Goal: Use online tool/utility: Utilize a website feature to perform a specific function

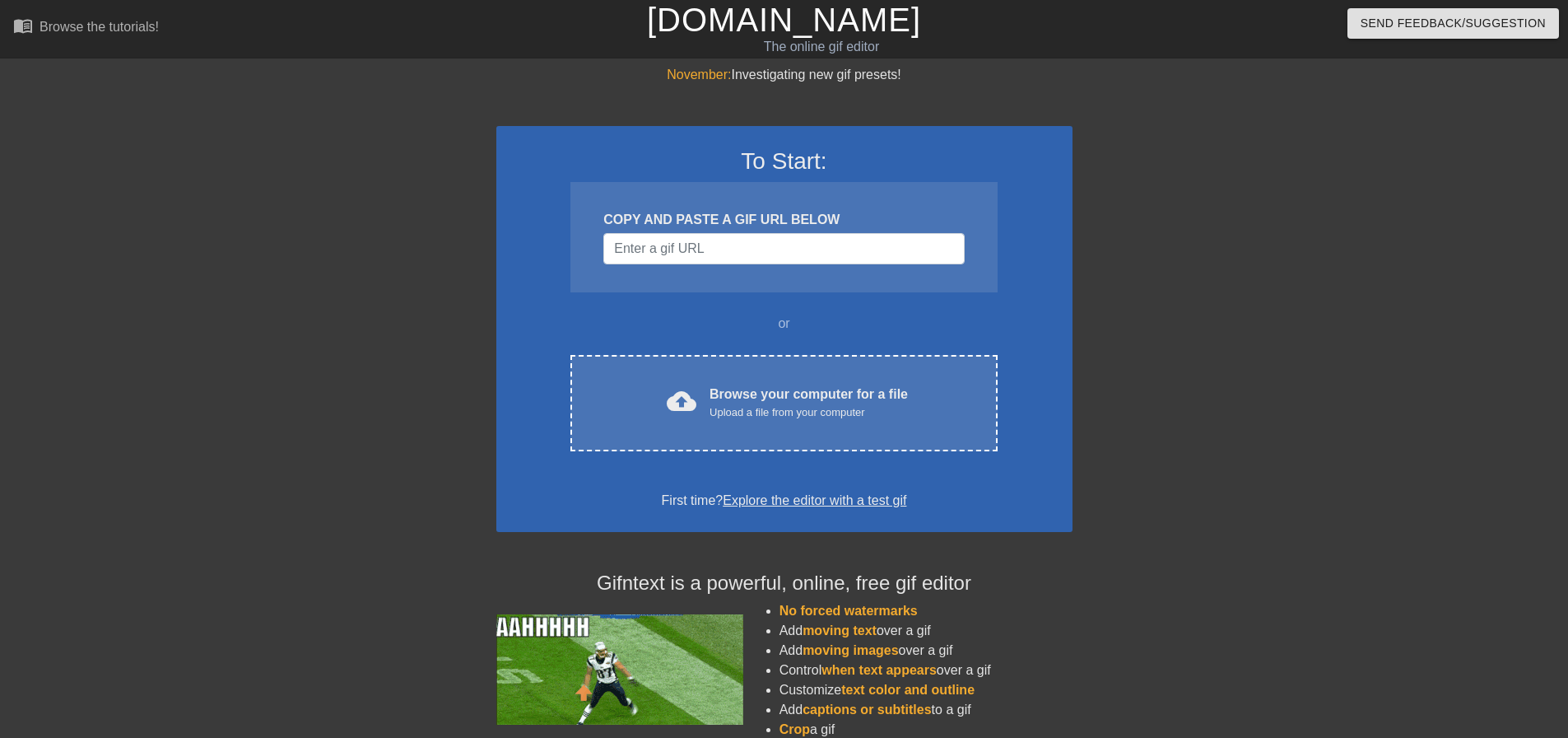
click at [152, 436] on div "November: Investigating new gif presets! To Start: COPY AND PASTE A GIF URL BEL…" at bounding box center [784, 468] width 1568 height 806
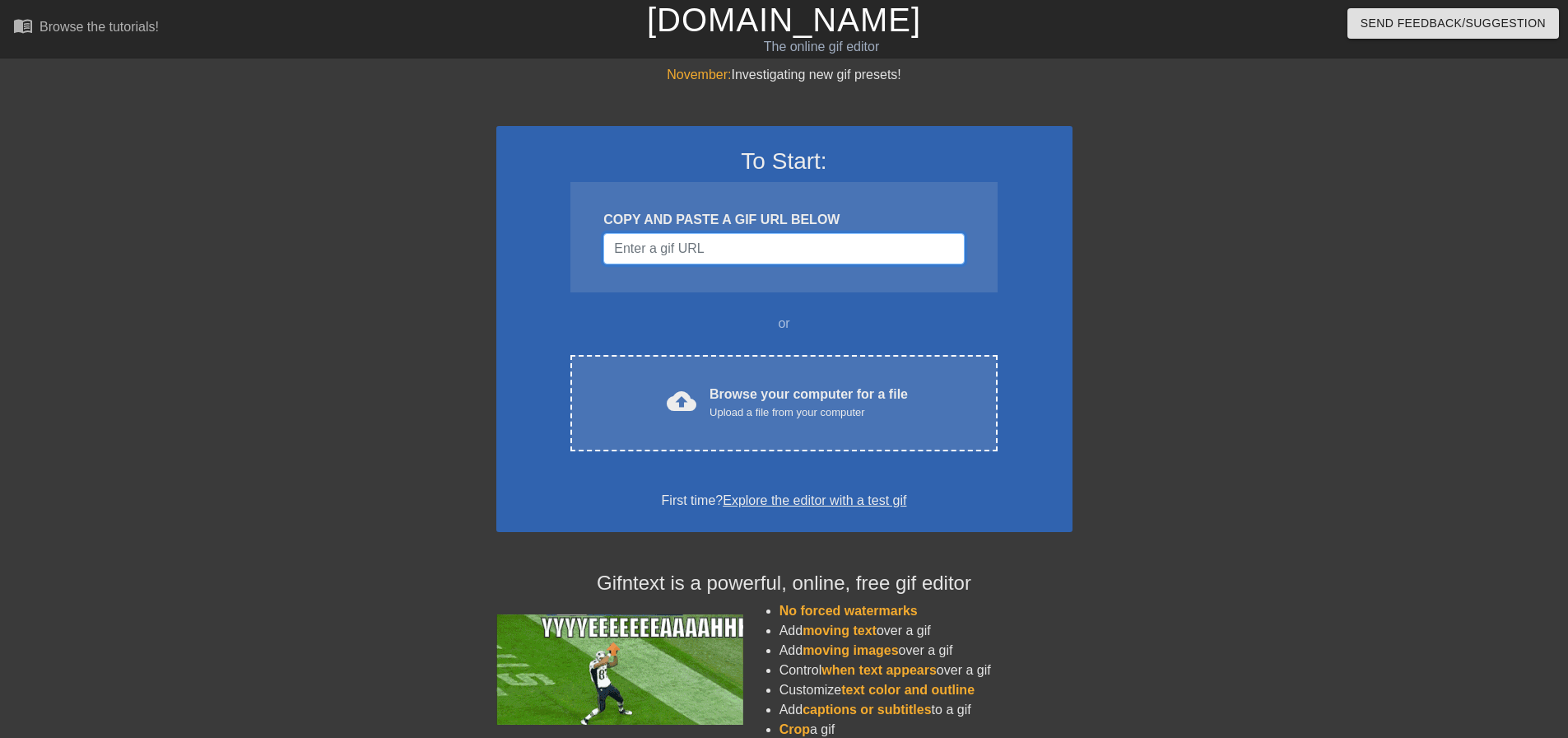
click at [718, 259] on input "Username" at bounding box center [784, 249] width 361 height 32
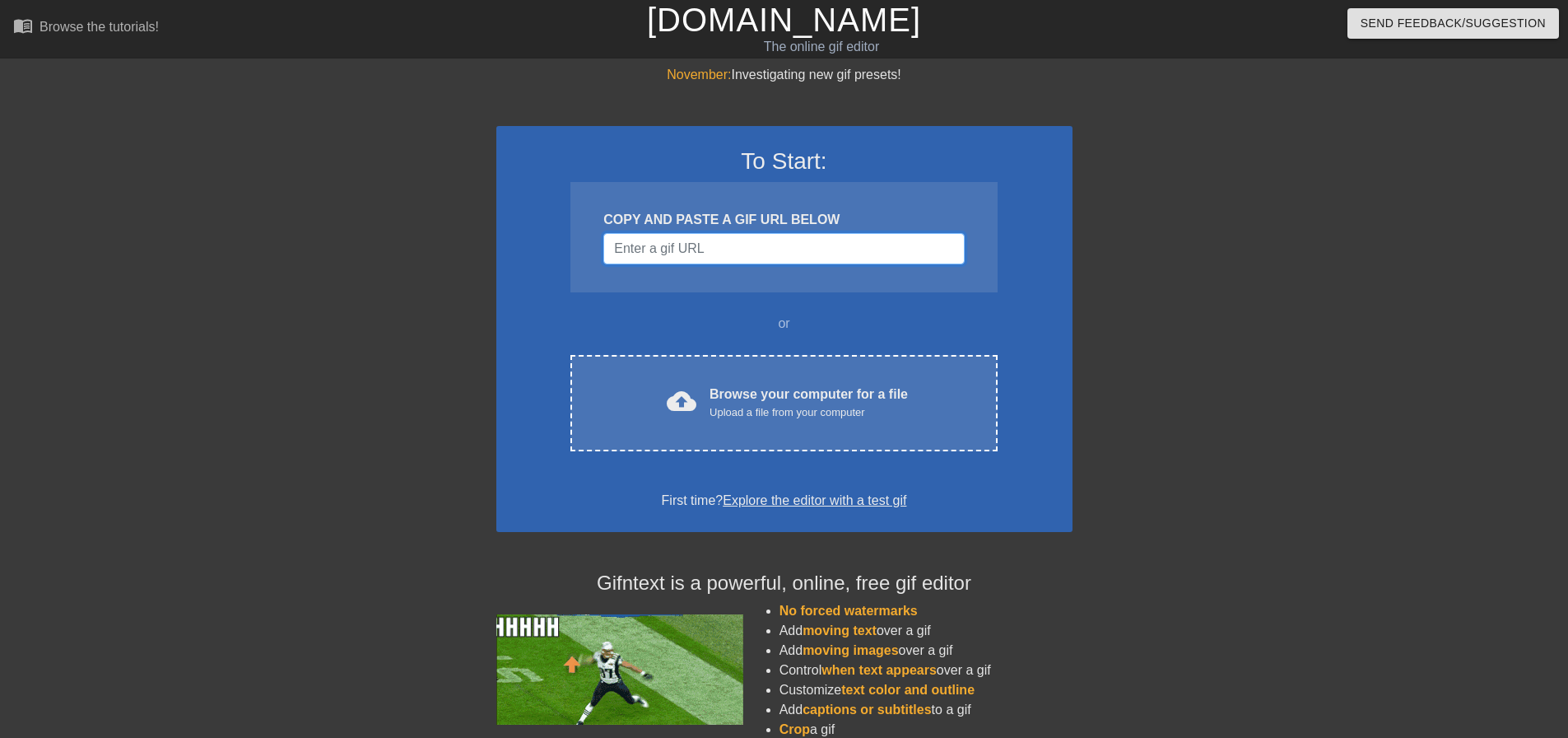
paste input "[URL][DOMAIN_NAME][PERSON_NAME]"
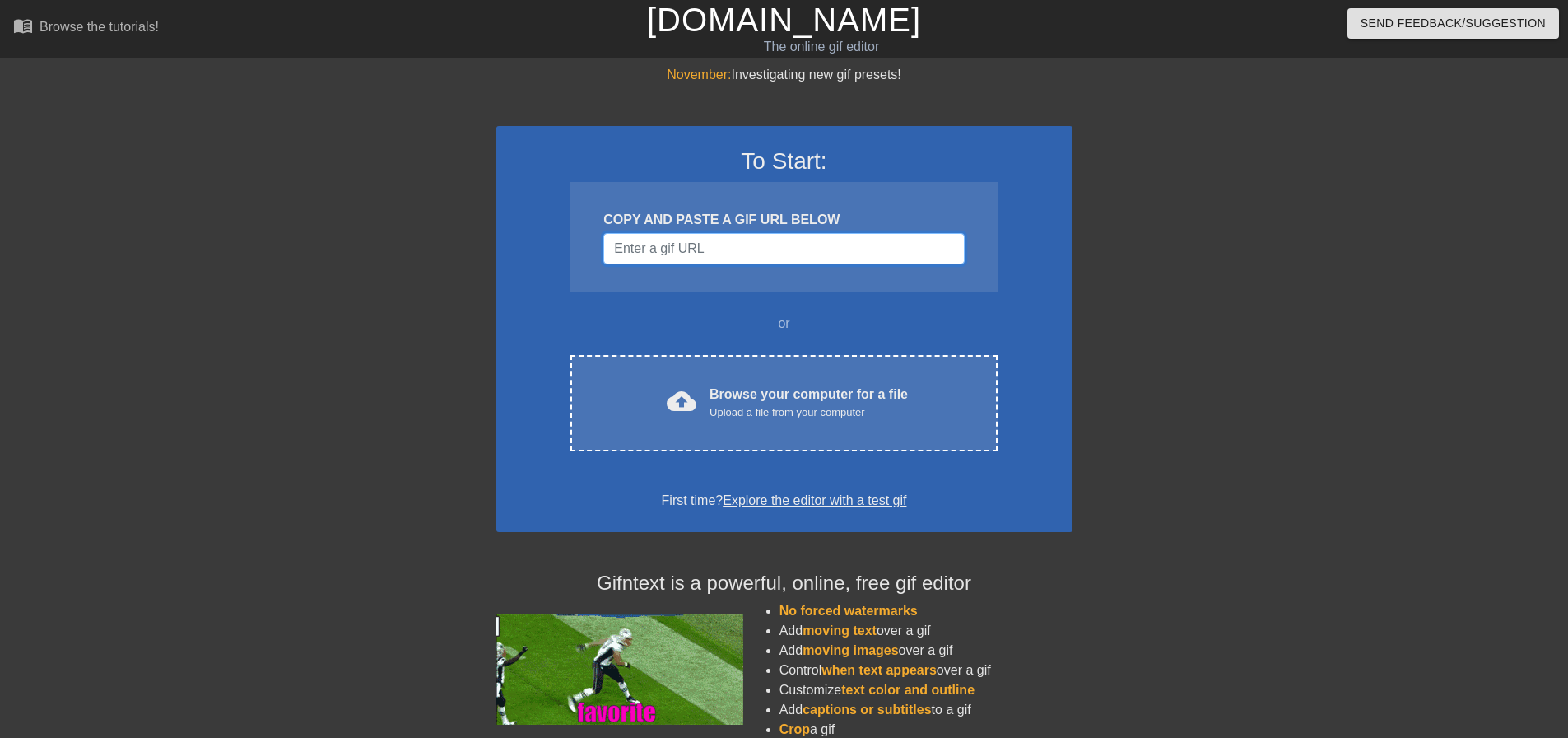
type input "[URL][DOMAIN_NAME][PERSON_NAME]"
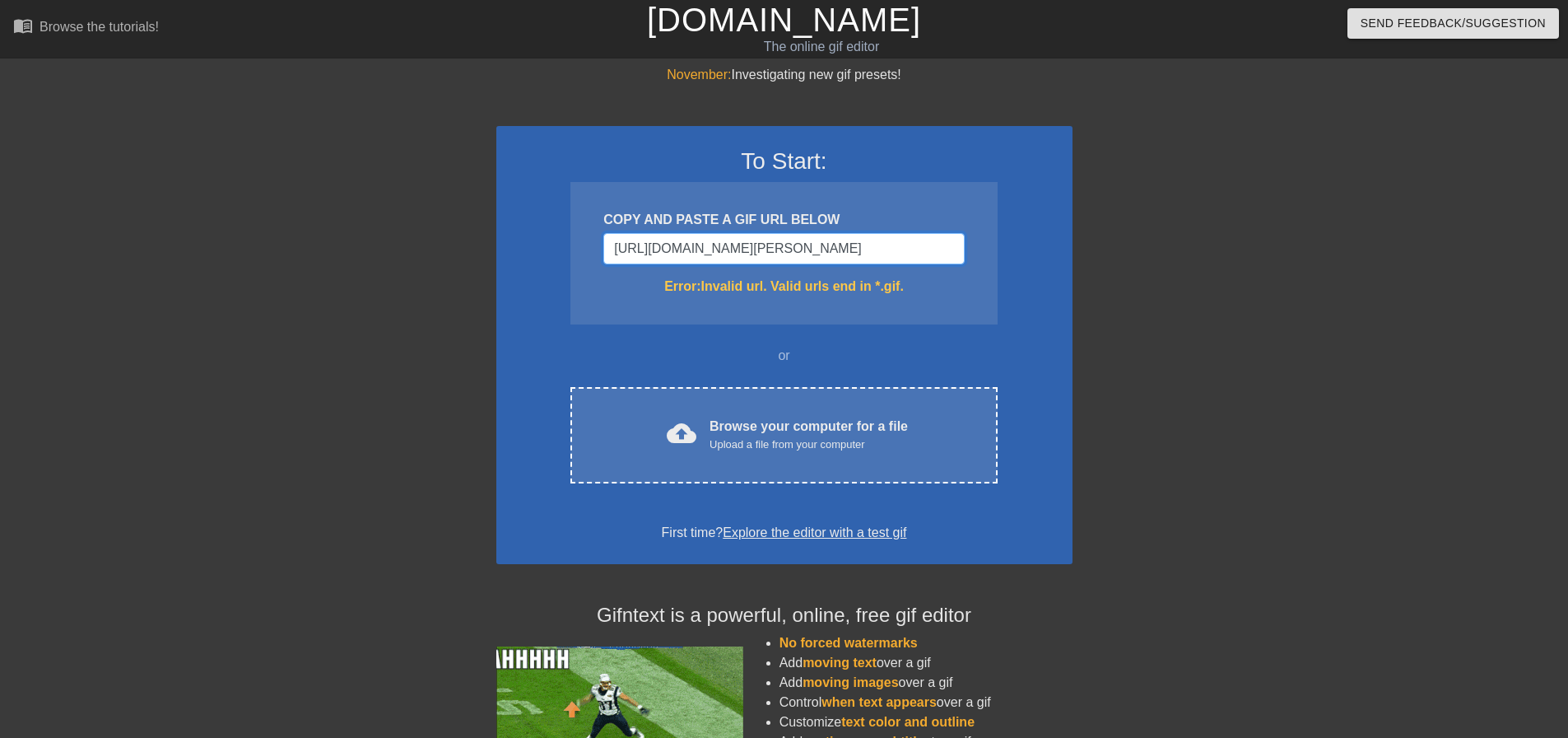
drag, startPoint x: 963, startPoint y: 252, endPoint x: 438, endPoint y: 263, distance: 525.1
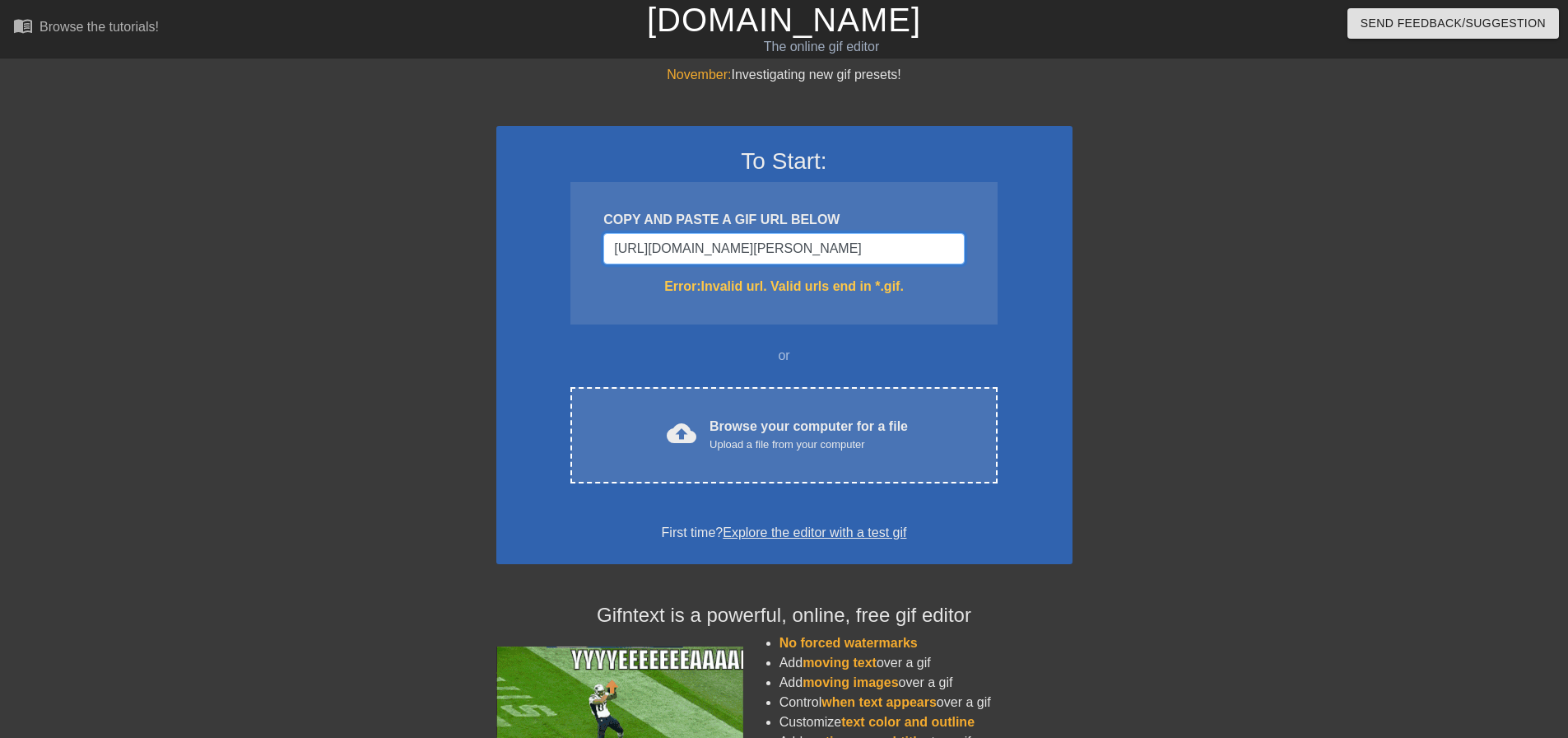
click at [438, 263] on div "November: Investigating new gif presets! To Start: COPY AND PASTE A GIF URL BEL…" at bounding box center [784, 484] width 1568 height 838
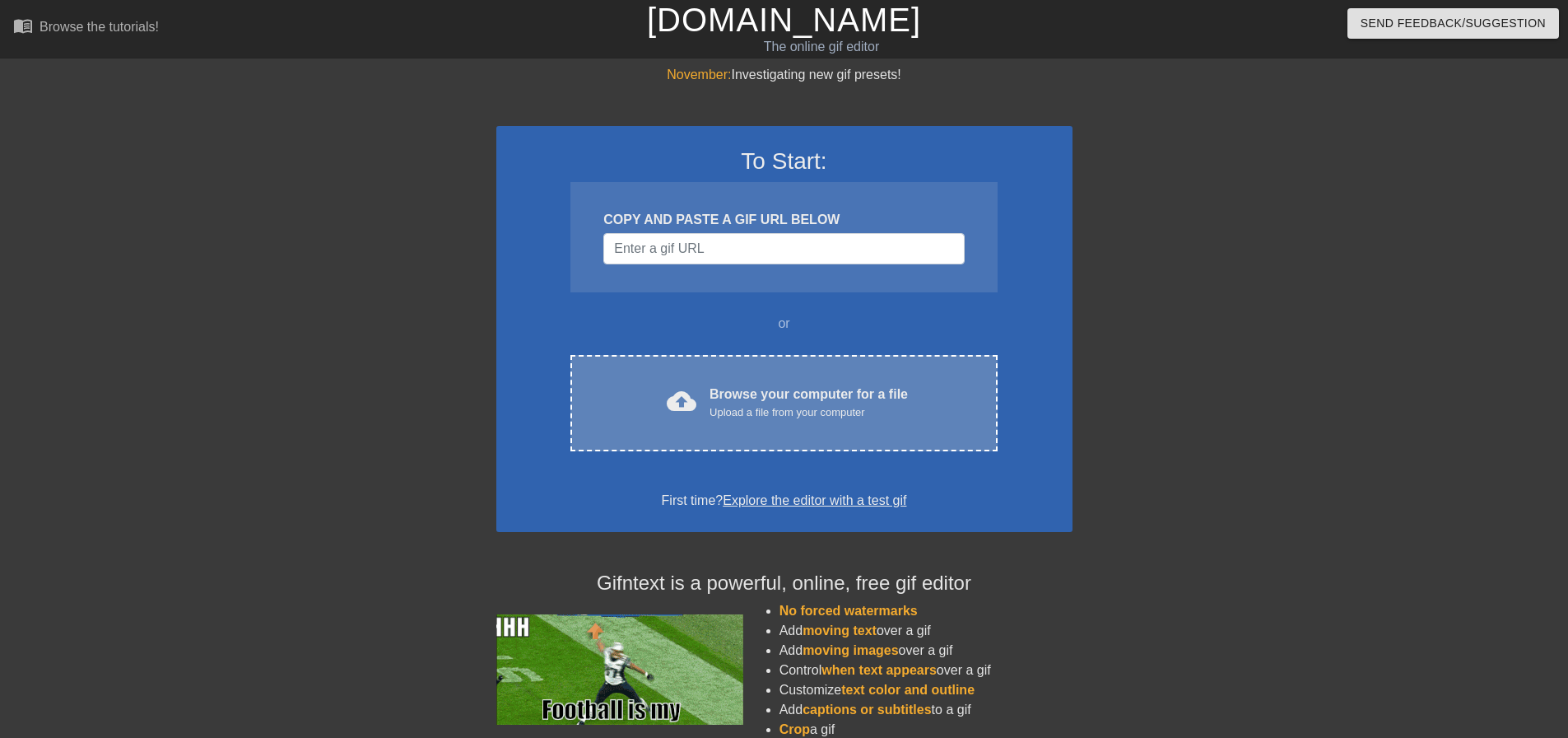
click at [799, 413] on div "Upload a file from your computer" at bounding box center [809, 413] width 198 height 17
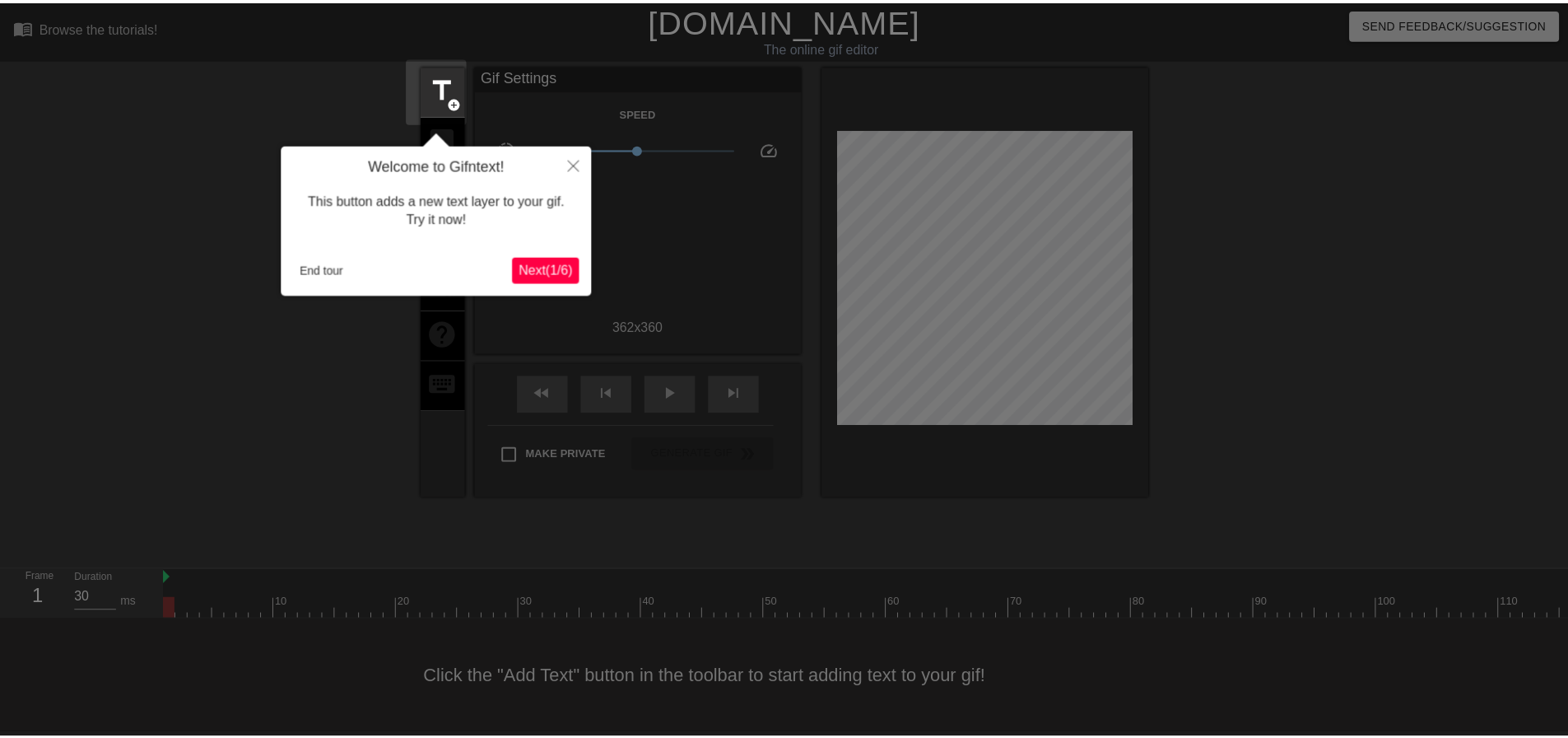
scroll to position [8, 0]
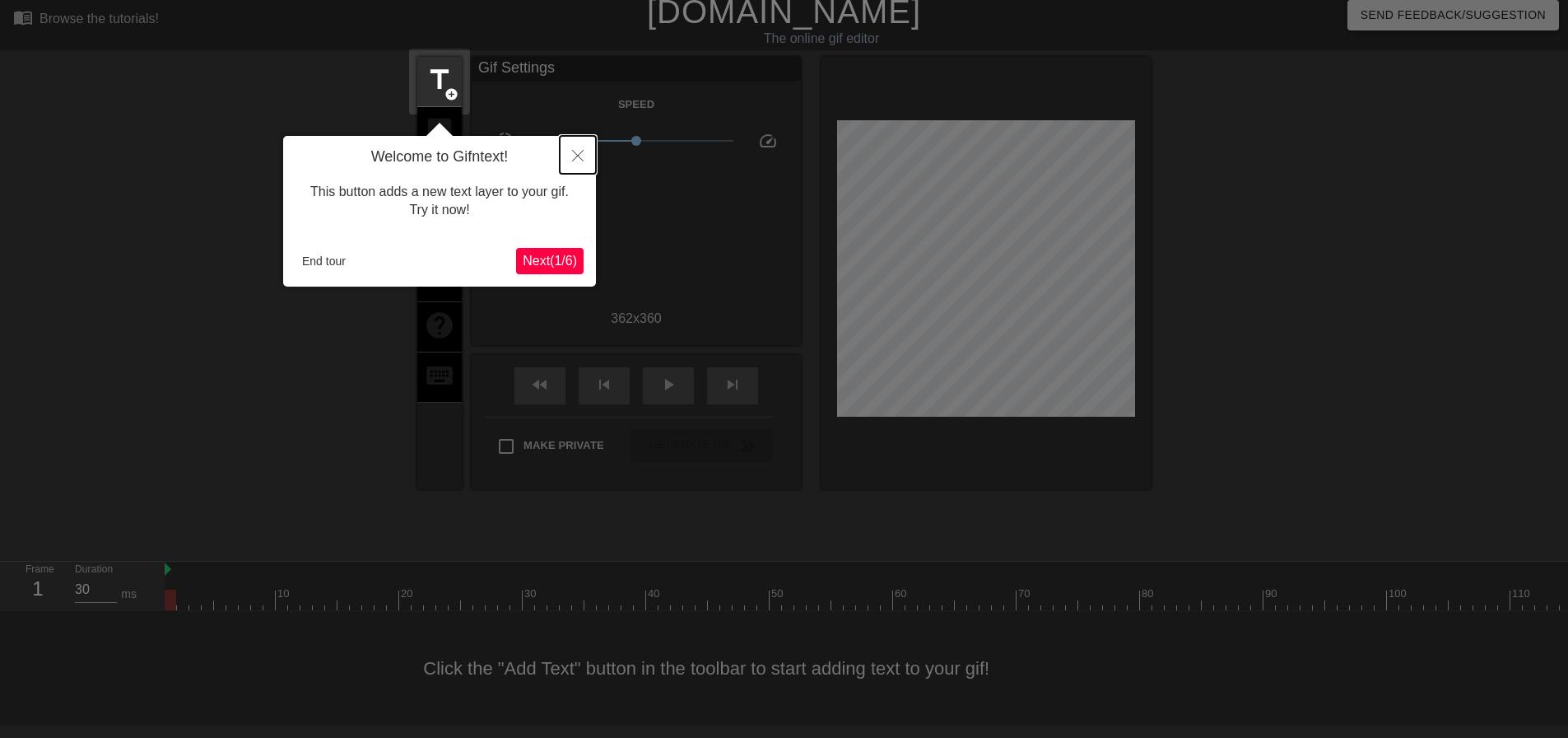
click at [578, 160] on icon "Close" at bounding box center [578, 156] width 12 height 12
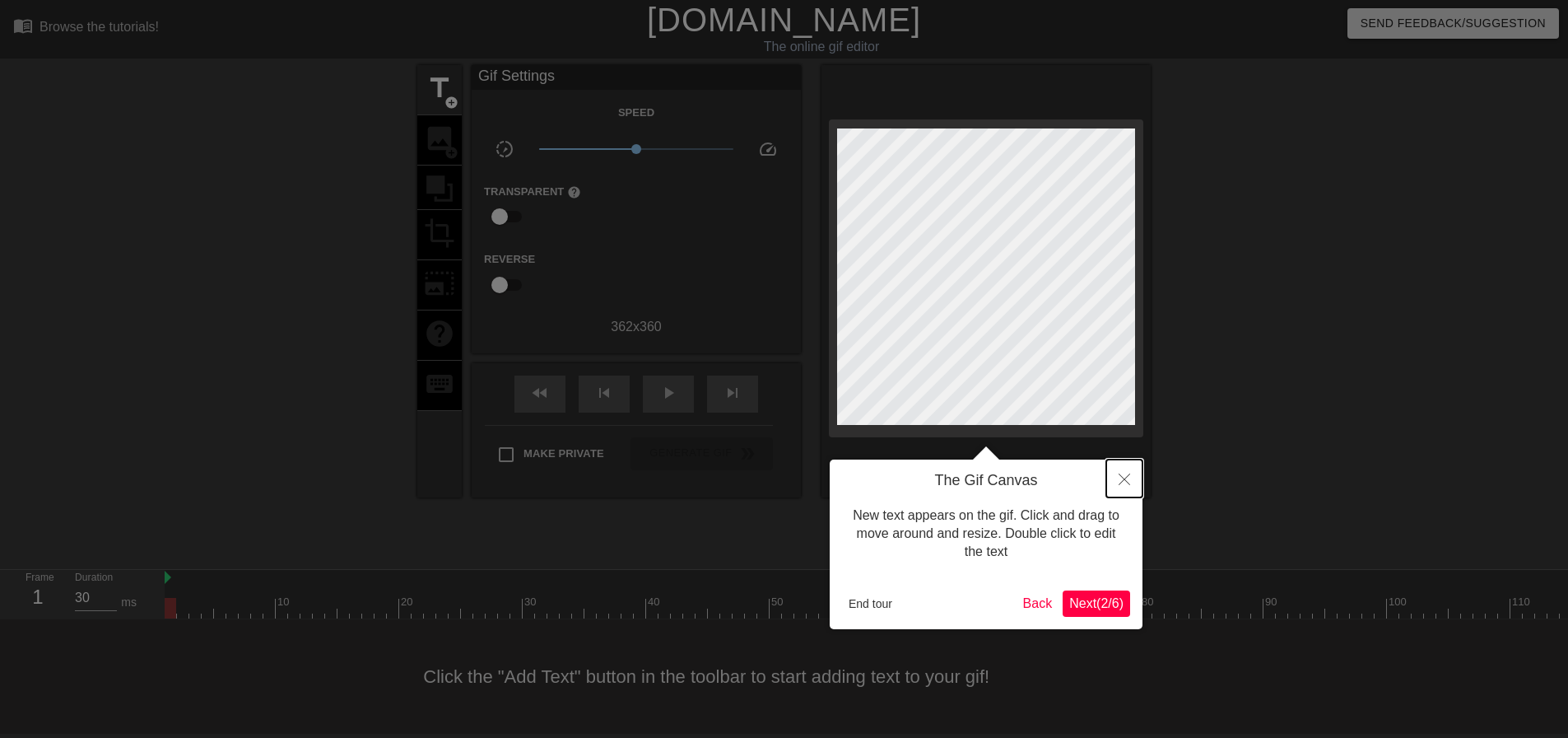
click at [1124, 478] on icon "Close" at bounding box center [1125, 479] width 12 height 12
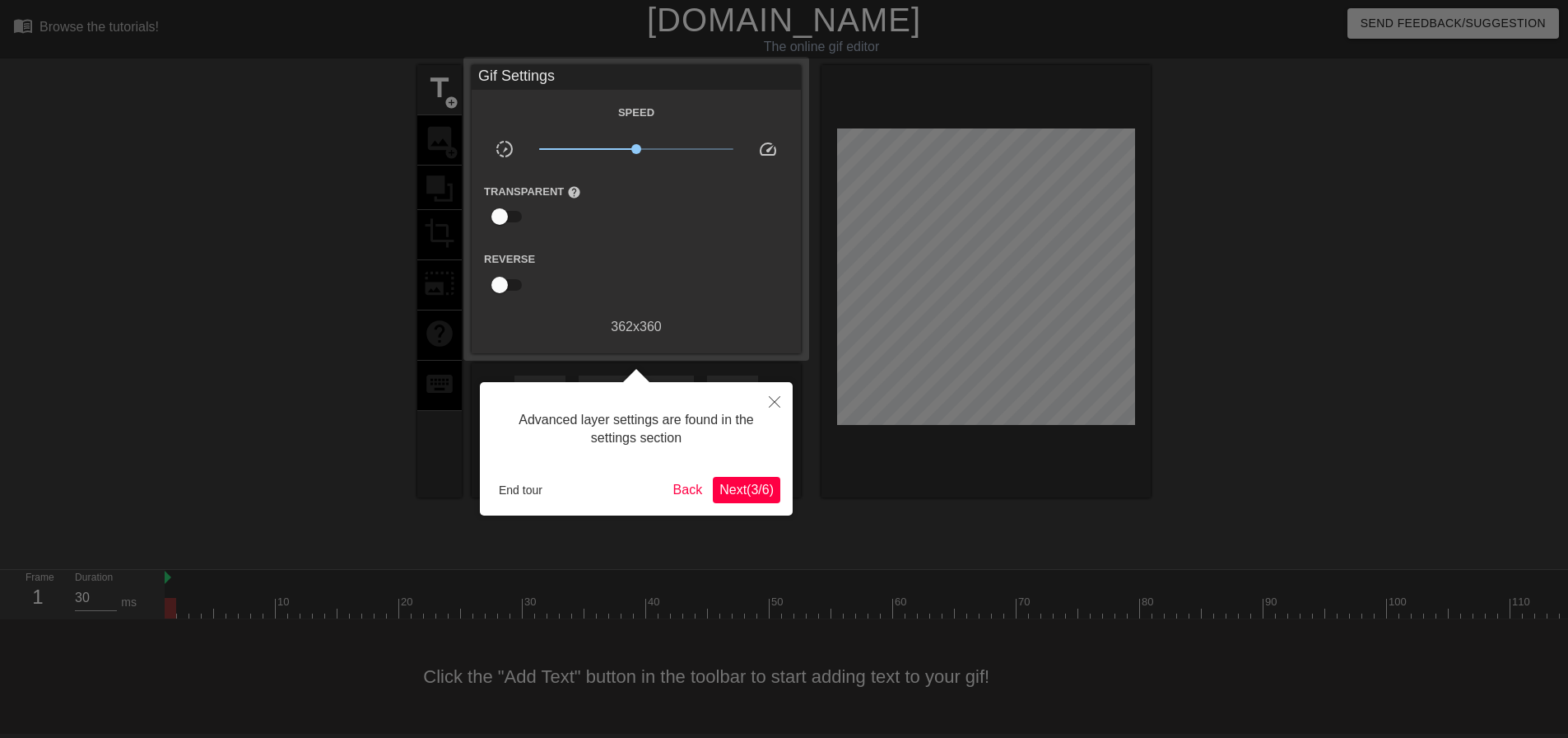
scroll to position [8, 0]
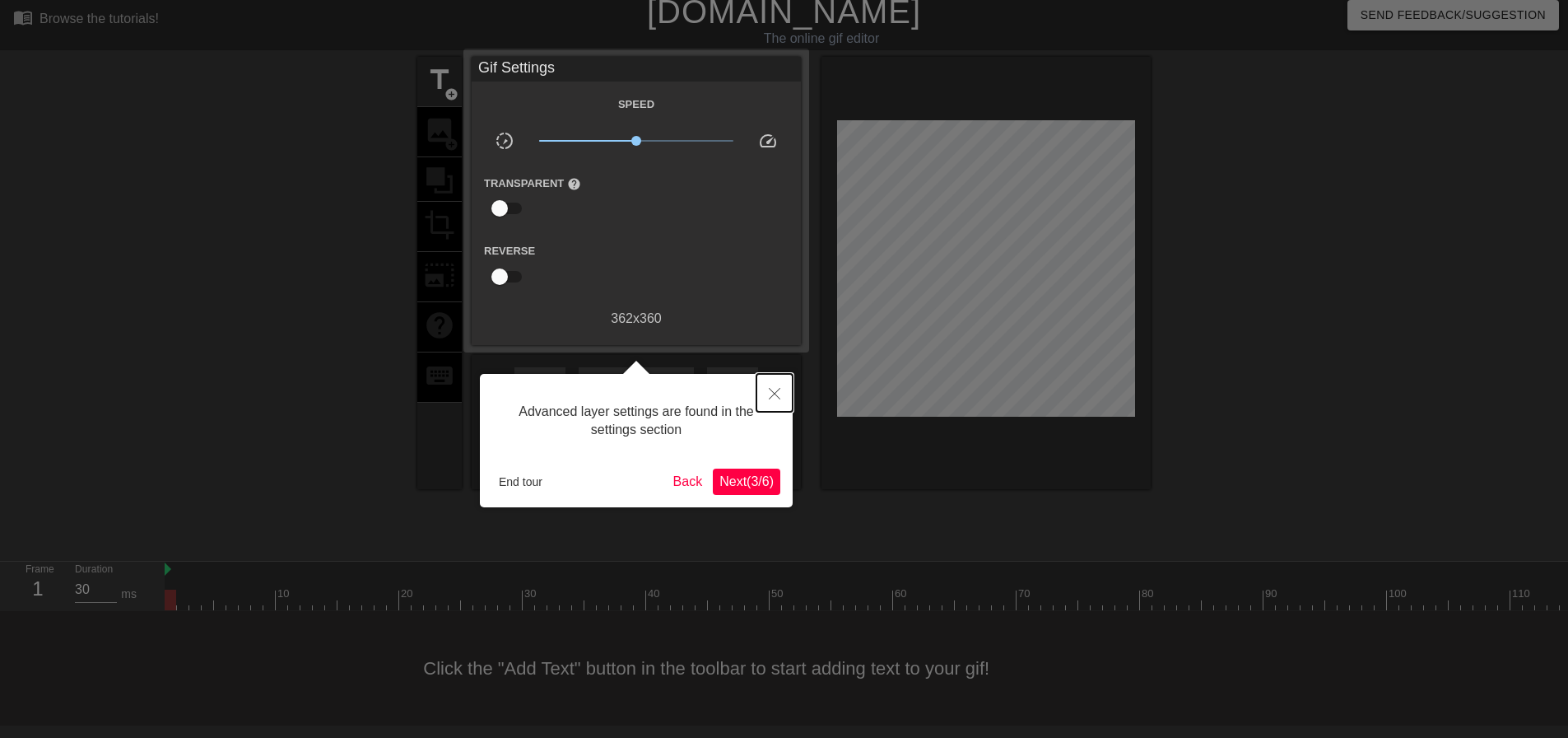
click at [777, 392] on icon "Close" at bounding box center [774, 394] width 12 height 12
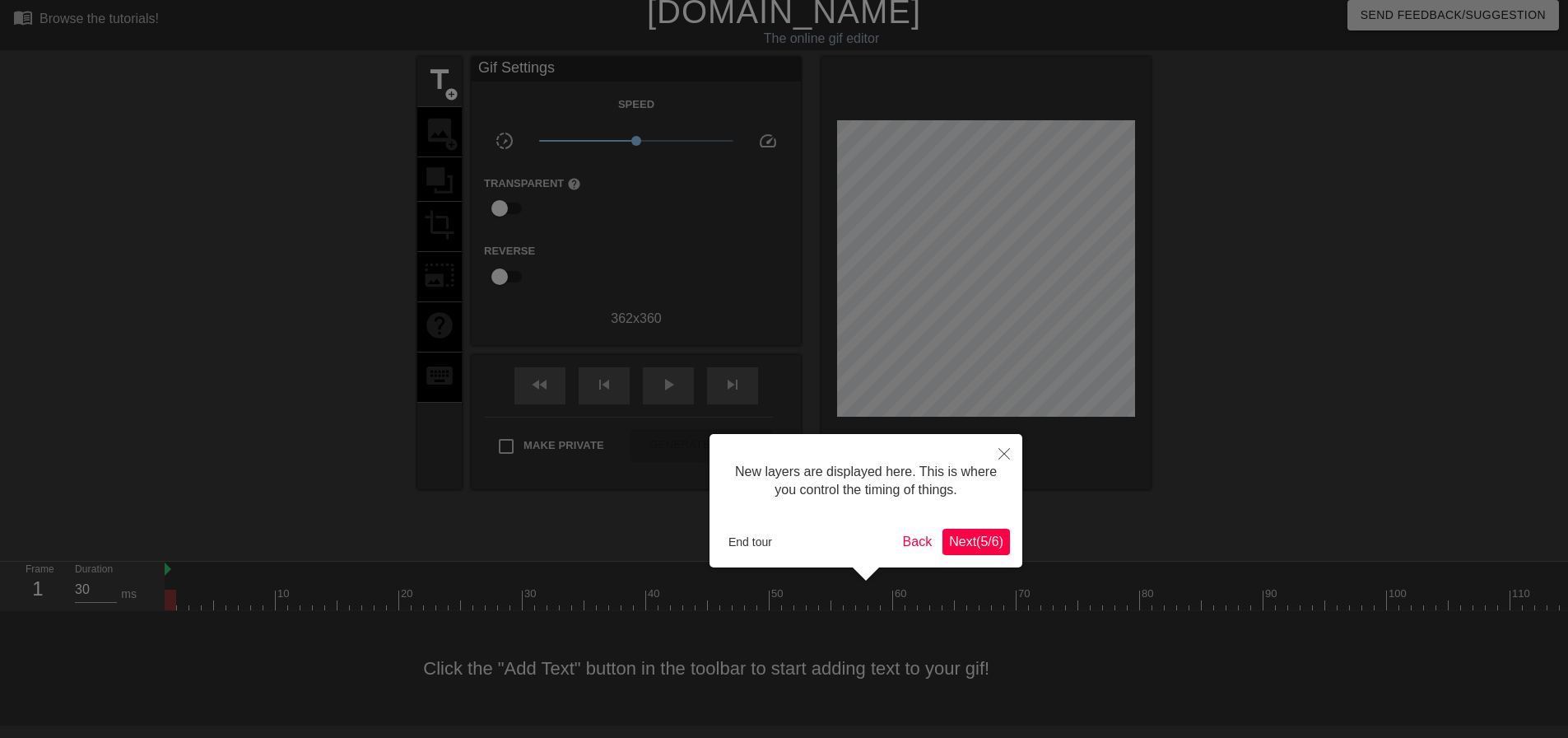
scroll to position [14, 0]
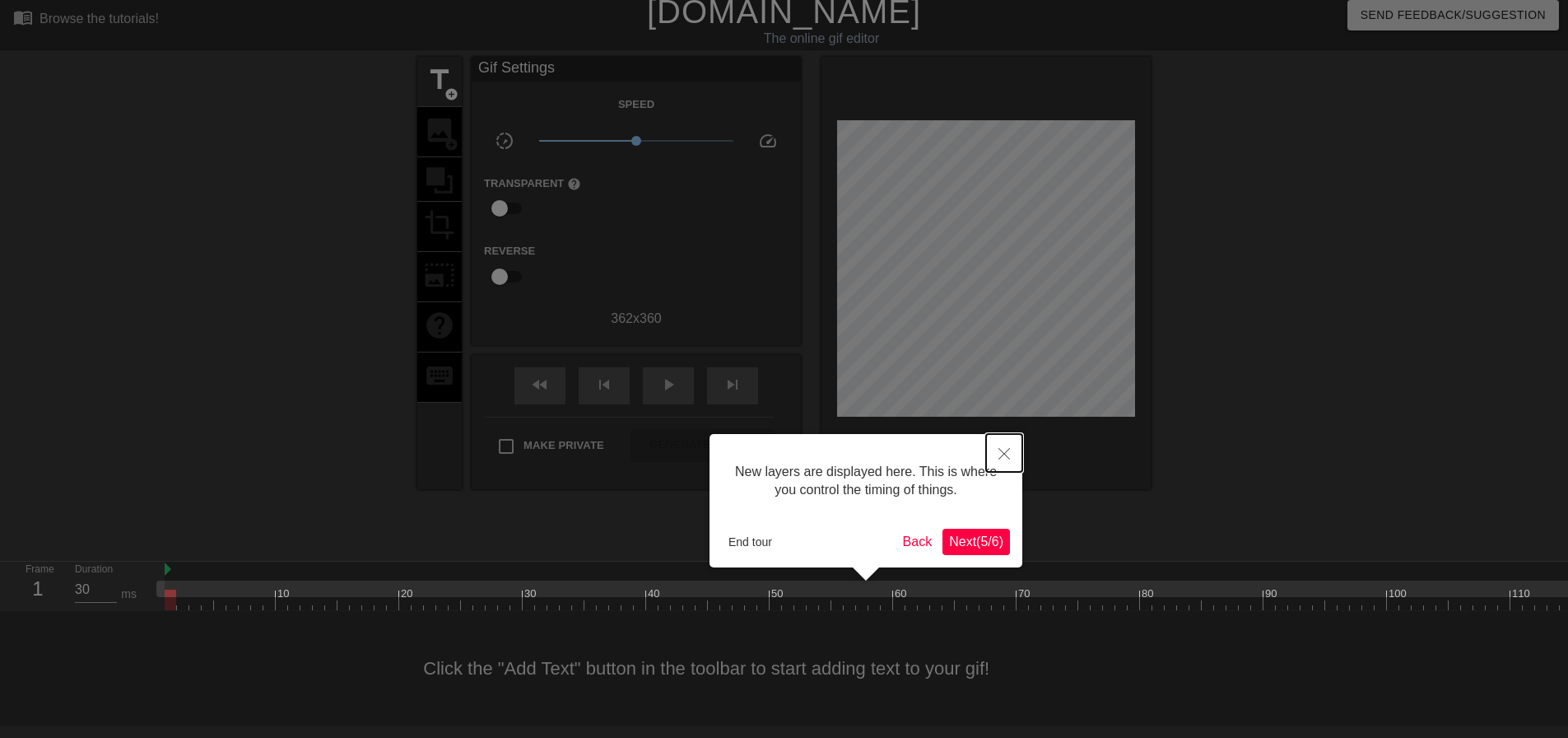
click at [1012, 451] on button "Close" at bounding box center [1004, 452] width 36 height 38
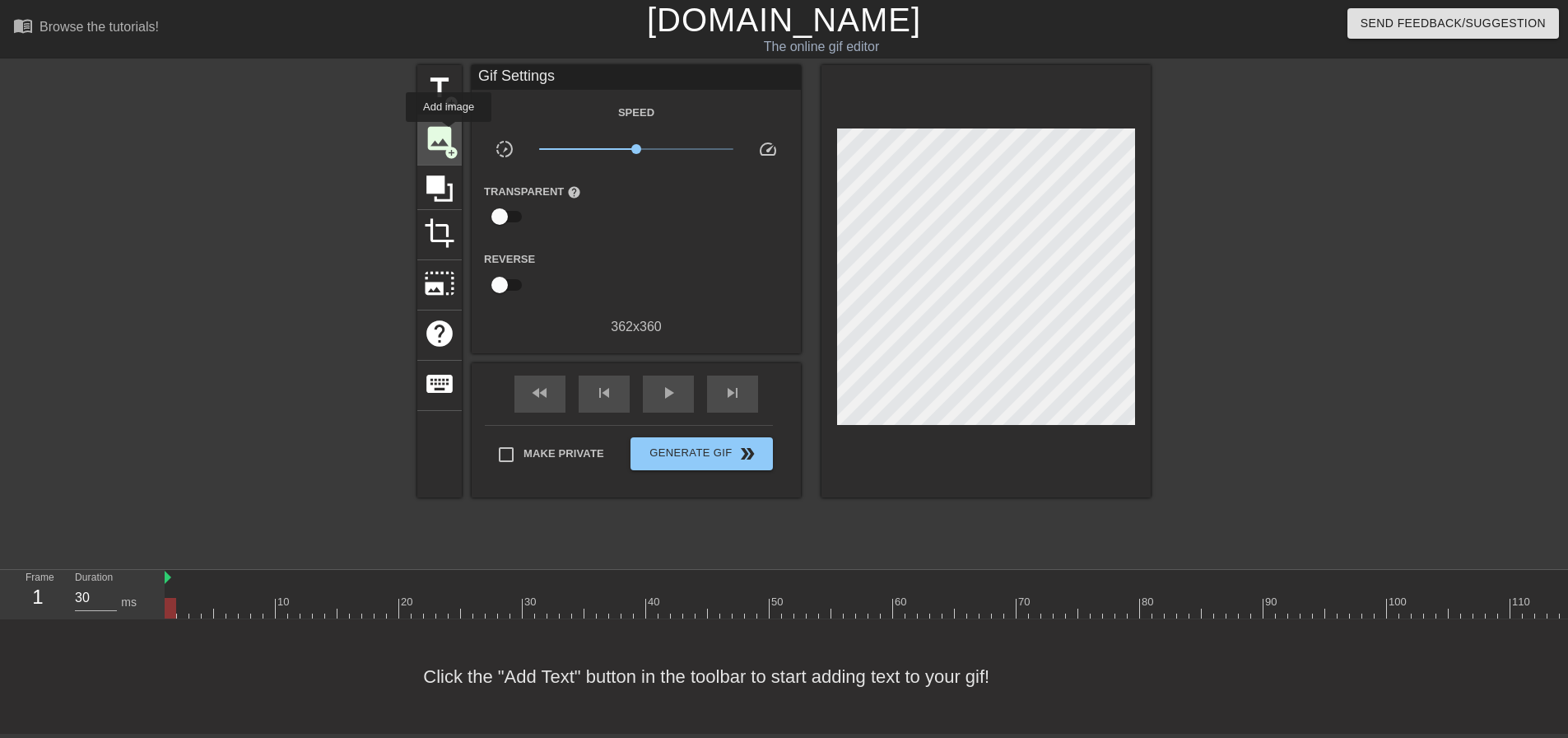
click at [448, 133] on span "image" at bounding box center [440, 138] width 32 height 32
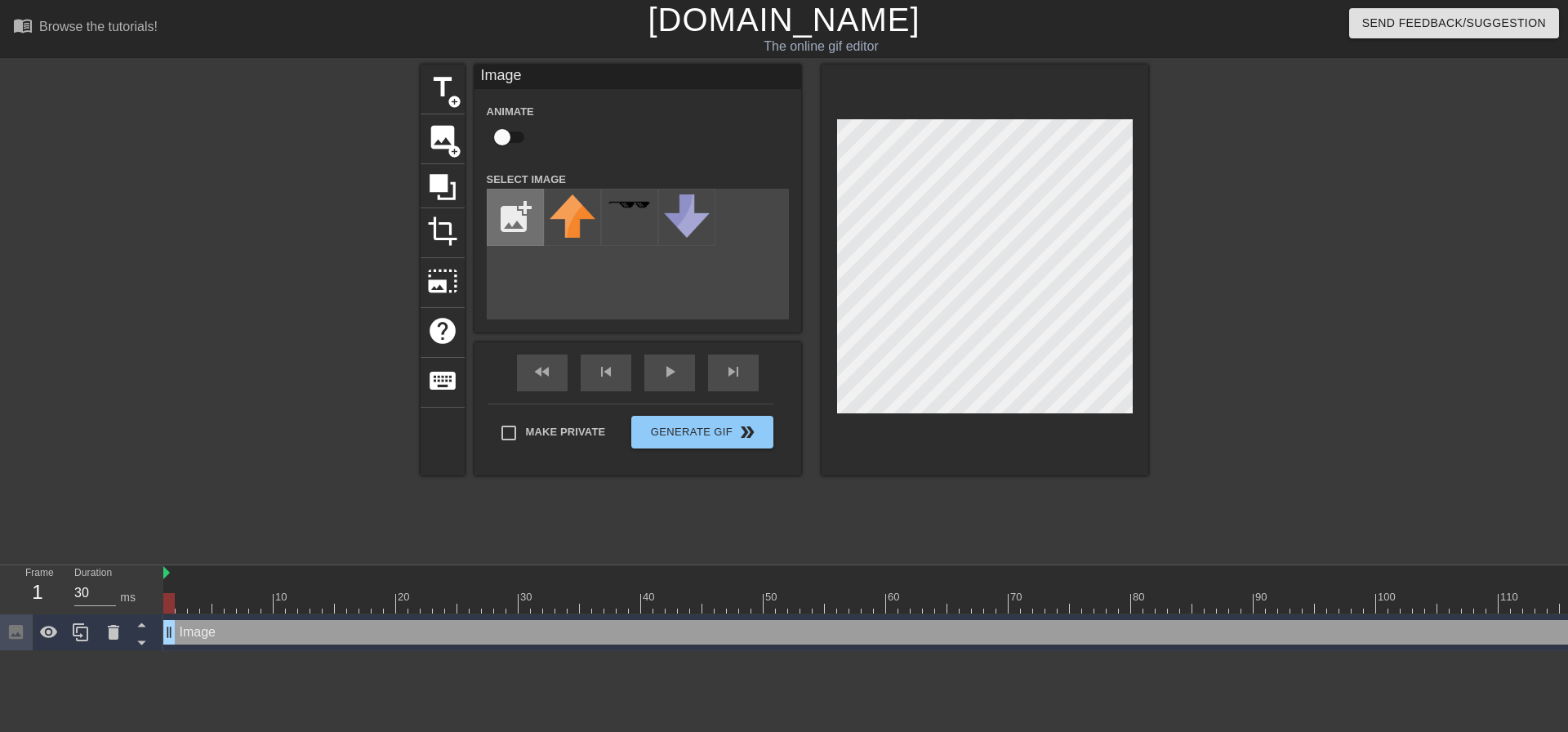
scroll to position [0, 0]
click at [518, 226] on input "file" at bounding box center [515, 217] width 55 height 55
type input "C:\fakepath\Screenshot [DATE] 093356.png"
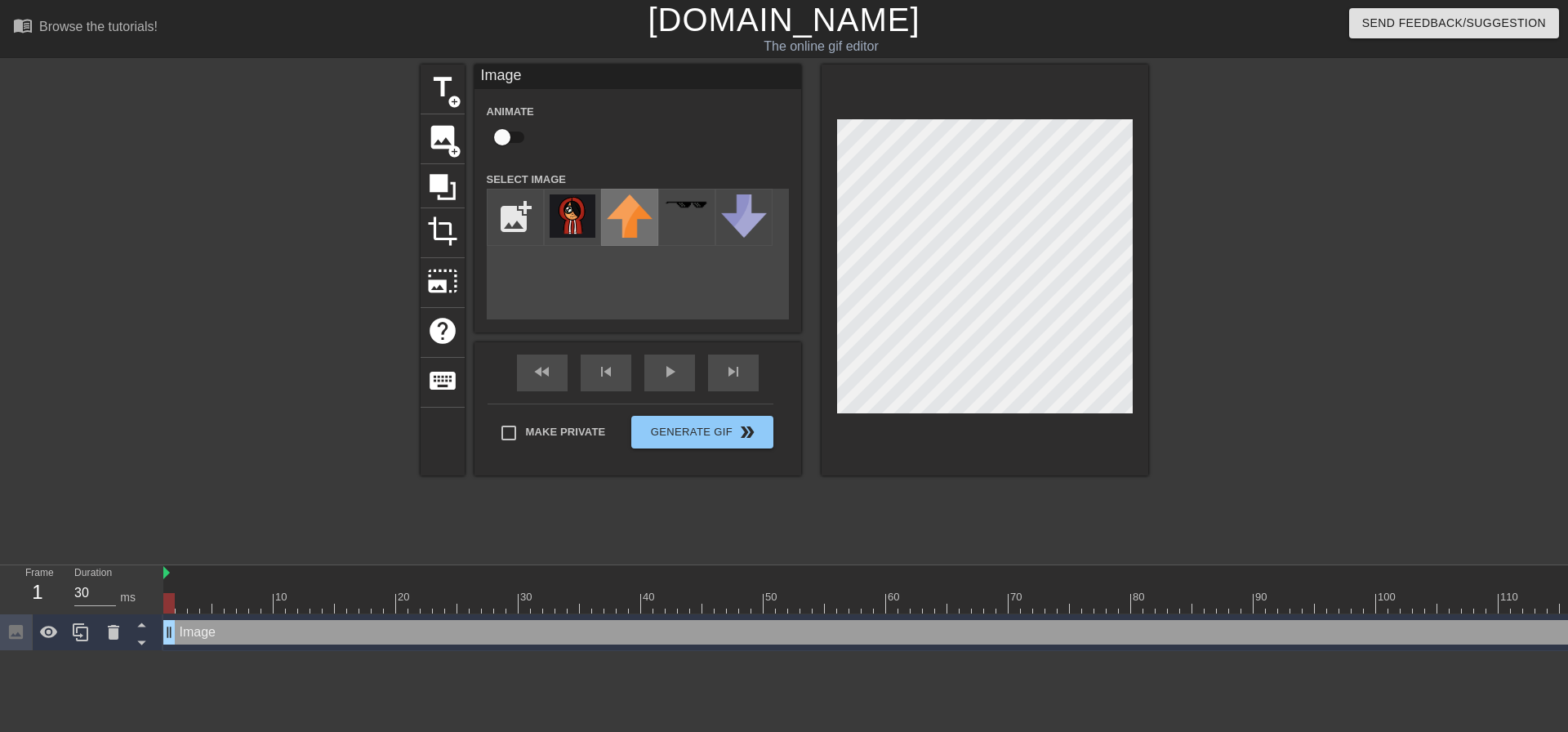
click at [619, 219] on img at bounding box center [629, 216] width 45 height 43
click at [621, 227] on img at bounding box center [629, 216] width 45 height 43
click at [624, 227] on img at bounding box center [629, 216] width 45 height 43
click at [588, 227] on img at bounding box center [572, 216] width 45 height 43
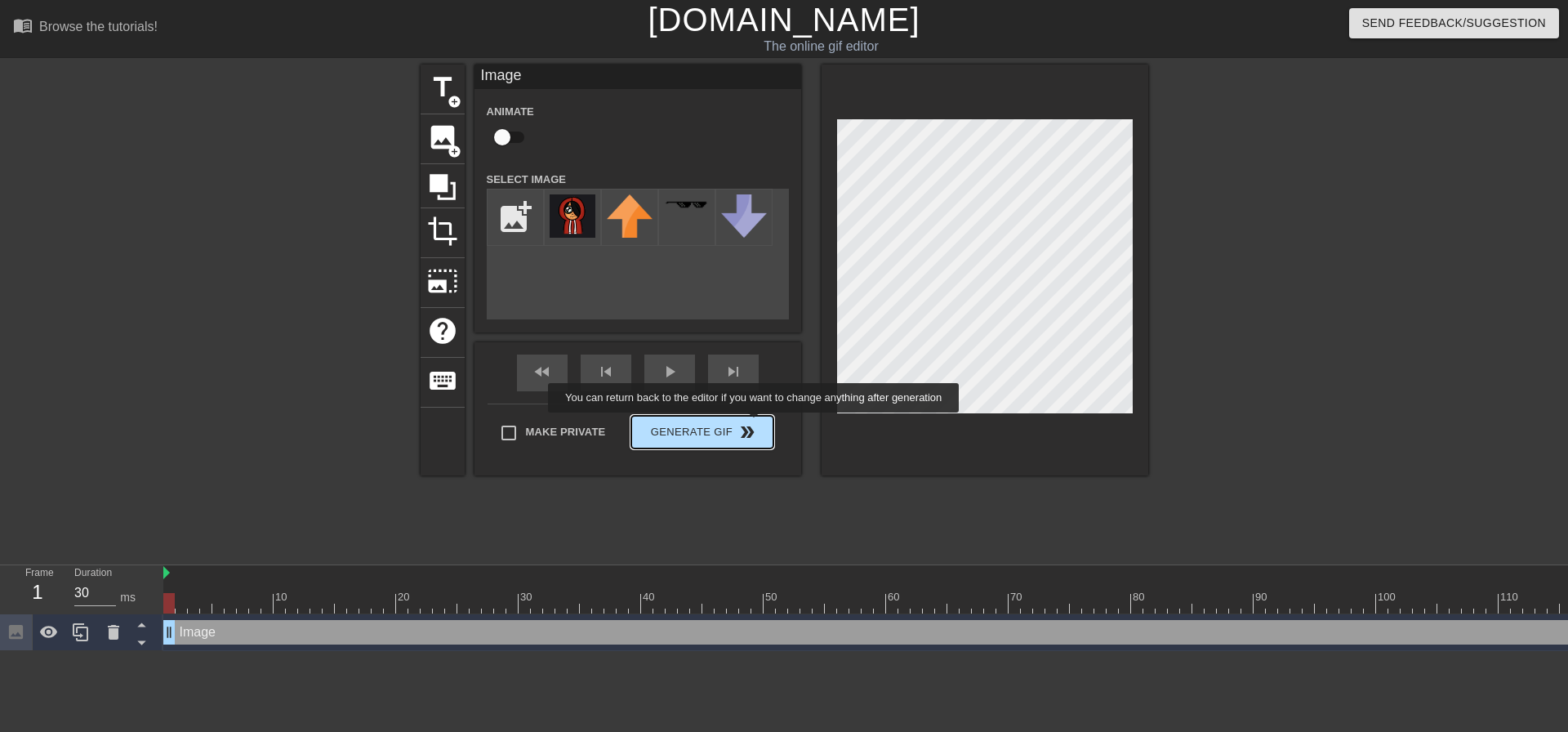
click at [739, 429] on div "Make Private Generate Gif double_arrow" at bounding box center [631, 436] width 286 height 65
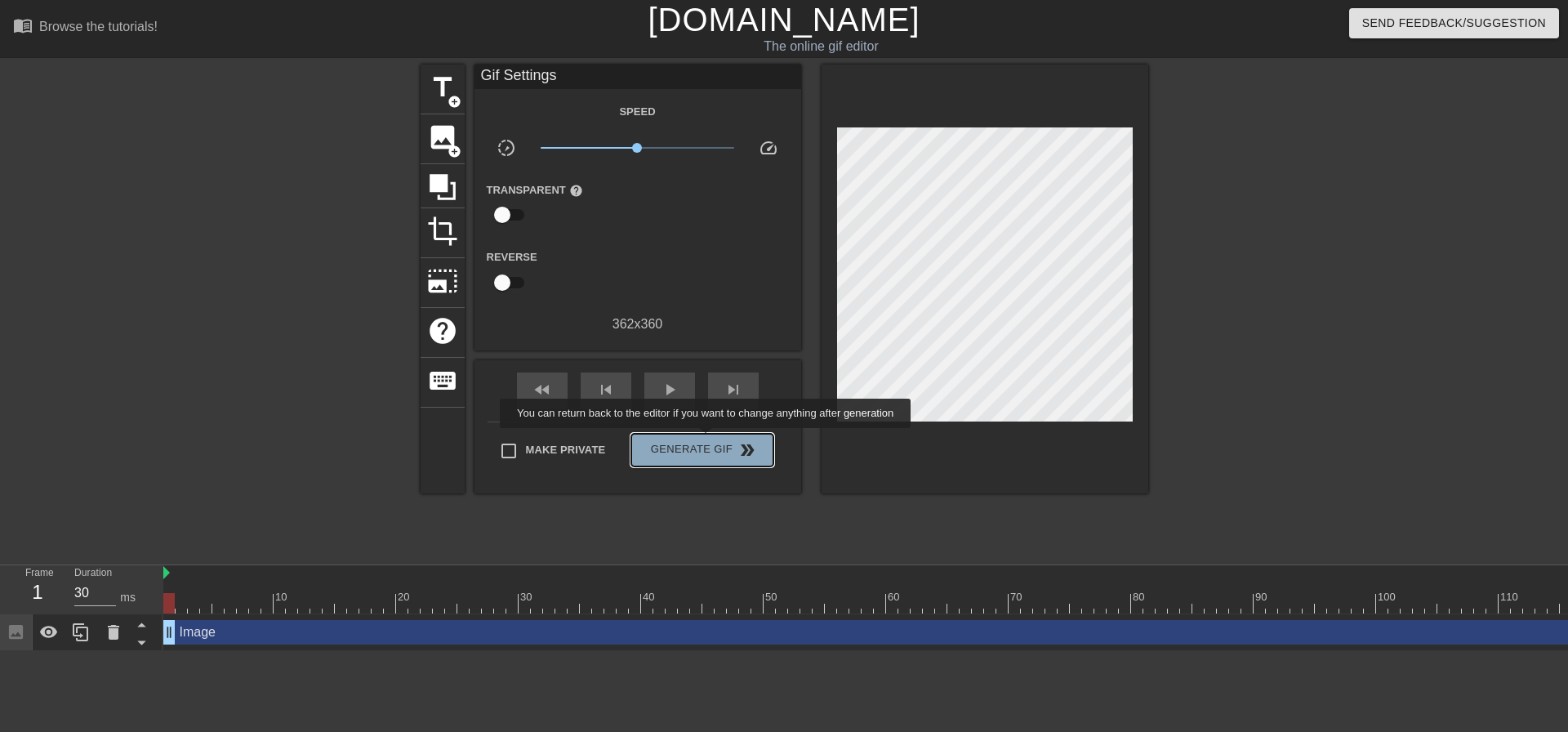
click at [707, 440] on span "Generate Gif double_arrow" at bounding box center [701, 450] width 128 height 20
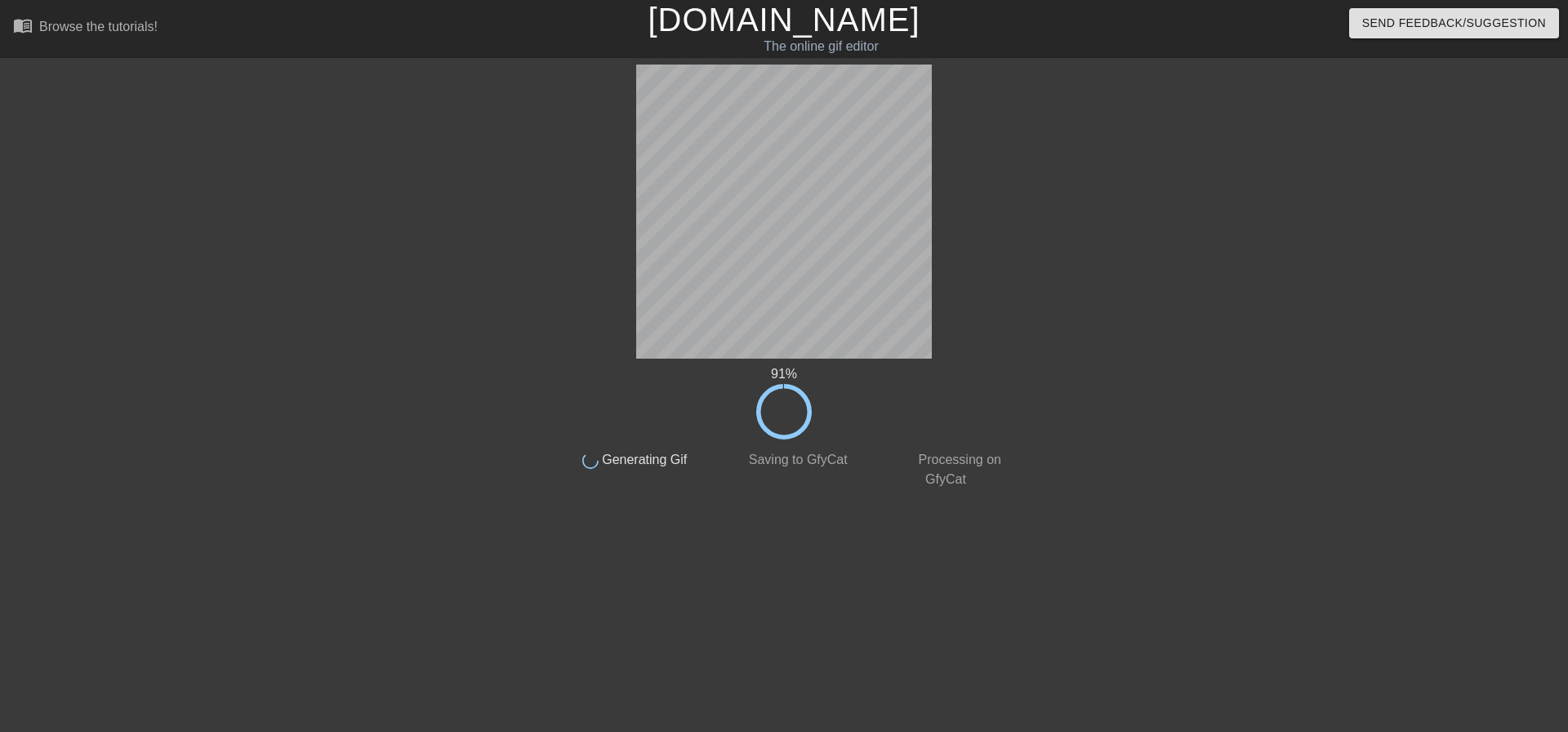
drag, startPoint x: 767, startPoint y: 471, endPoint x: 838, endPoint y: 466, distance: 71.2
drag, startPoint x: 838, startPoint y: 466, endPoint x: 757, endPoint y: 509, distance: 91.7
click at [757, 509] on div "91 % done Generating Gif done Saving to GfyCat done Processing on GfyCat title …" at bounding box center [784, 309] width 461 height 490
click at [299, 562] on html "menu_book Browse the tutorials! [DOMAIN_NAME] The online gif editor Send Feedba…" at bounding box center [784, 280] width 1568 height 562
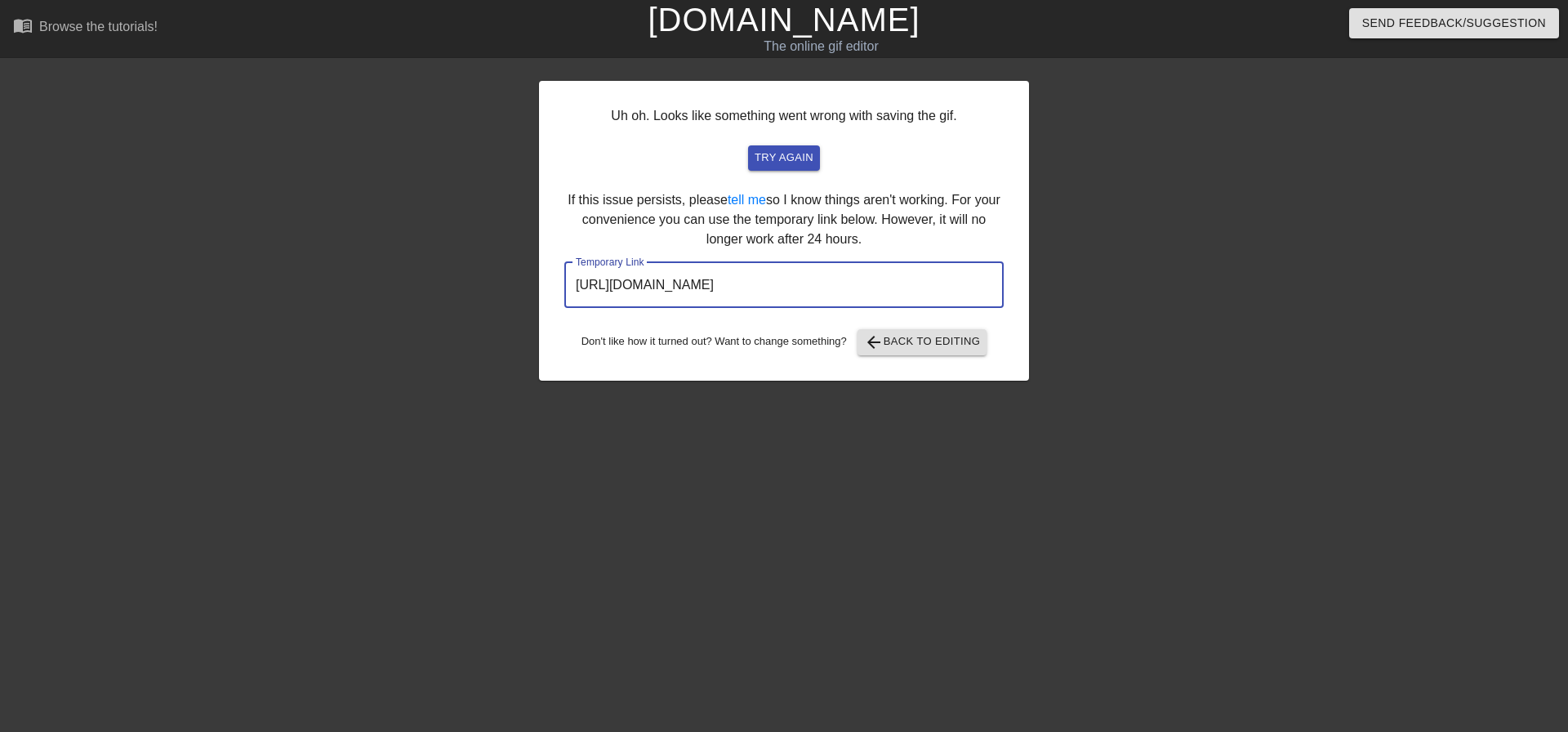
drag, startPoint x: 933, startPoint y: 276, endPoint x: 490, endPoint y: 269, distance: 443.1
click at [490, 270] on div "Uh oh. Looks like something went wrong with saving the gif. try again If this i…" at bounding box center [784, 309] width 1568 height 490
drag, startPoint x: 789, startPoint y: 158, endPoint x: 892, endPoint y: 41, distance: 155.9
click at [789, 158] on span "try again" at bounding box center [784, 158] width 59 height 19
